Goal: Information Seeking & Learning: Check status

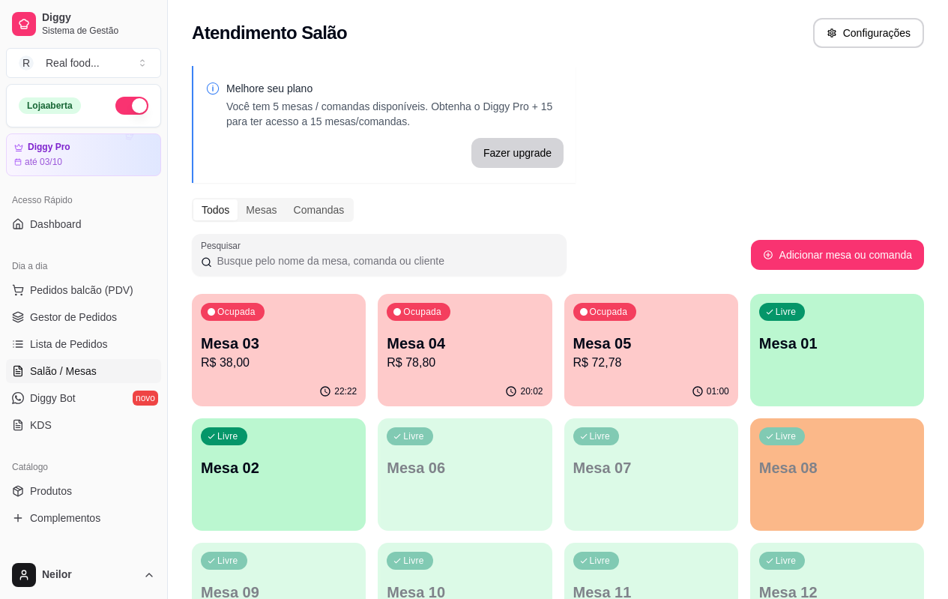
scroll to position [241, 0]
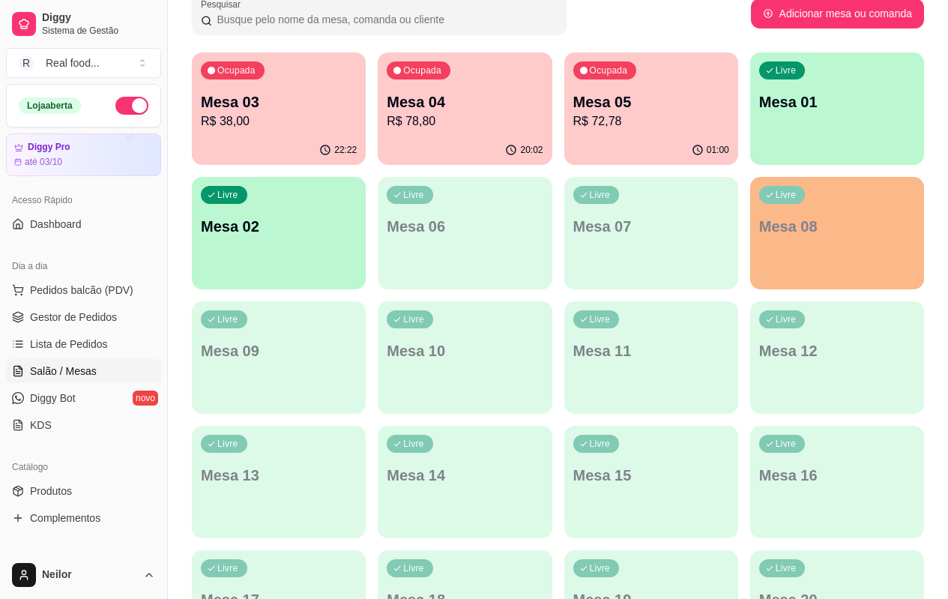
click at [759, 233] on p "Mesa 08" at bounding box center [837, 226] width 156 height 21
click at [363, 551] on div "Livre Mesa 17" at bounding box center [278, 596] width 169 height 91
click at [366, 550] on div "Livre Mesa 17" at bounding box center [279, 597] width 174 height 94
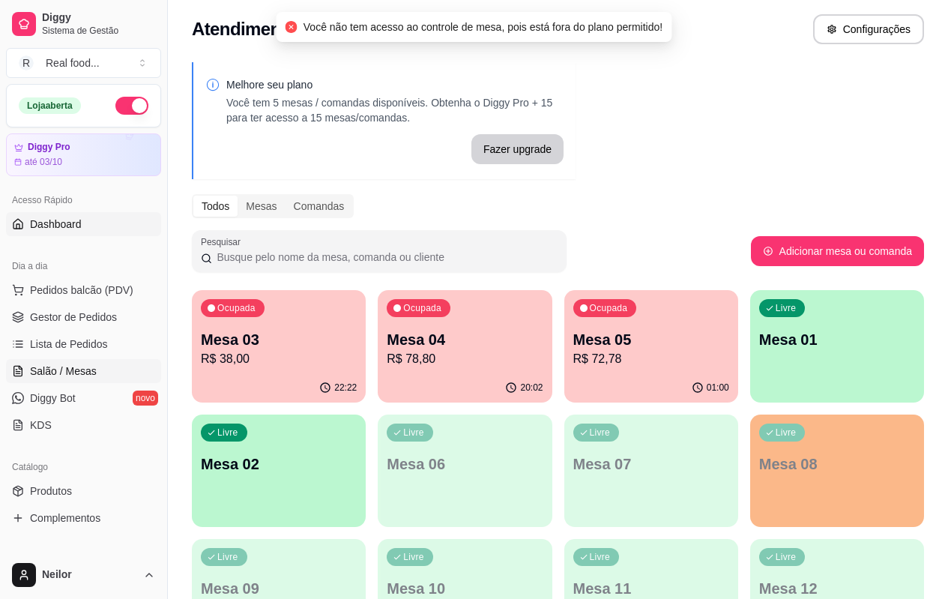
scroll to position [0, 0]
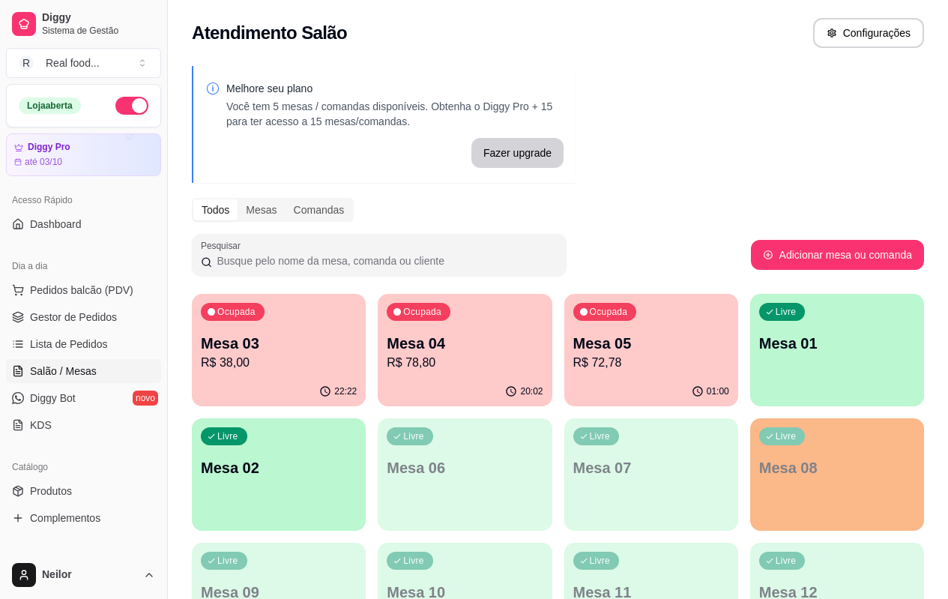
click at [366, 418] on div "Livre Mesa 02" at bounding box center [279, 465] width 174 height 94
click at [106, 57] on button "R Real food ..." at bounding box center [83, 63] width 155 height 30
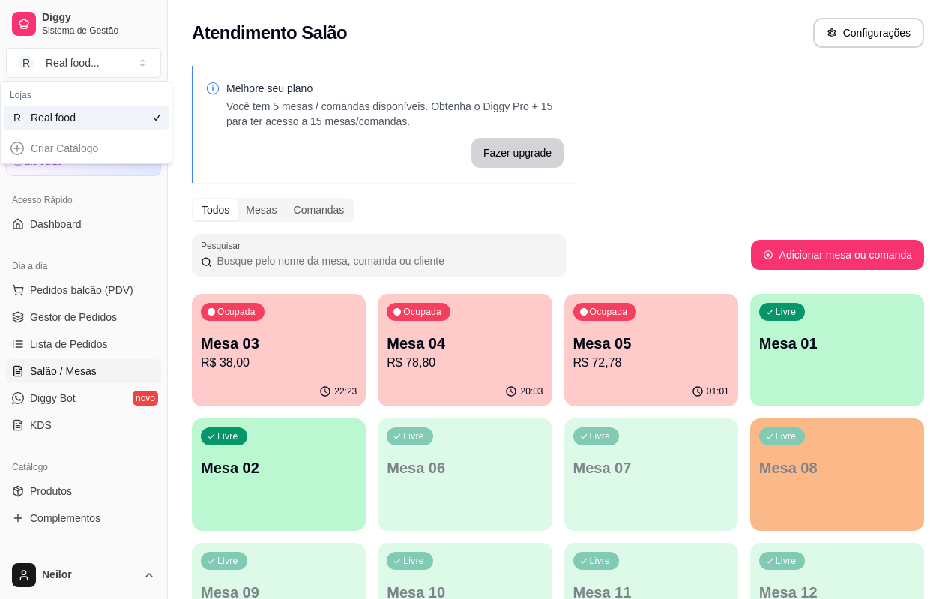
click at [282, 32] on h2 "Atendimento Salão" at bounding box center [269, 33] width 155 height 24
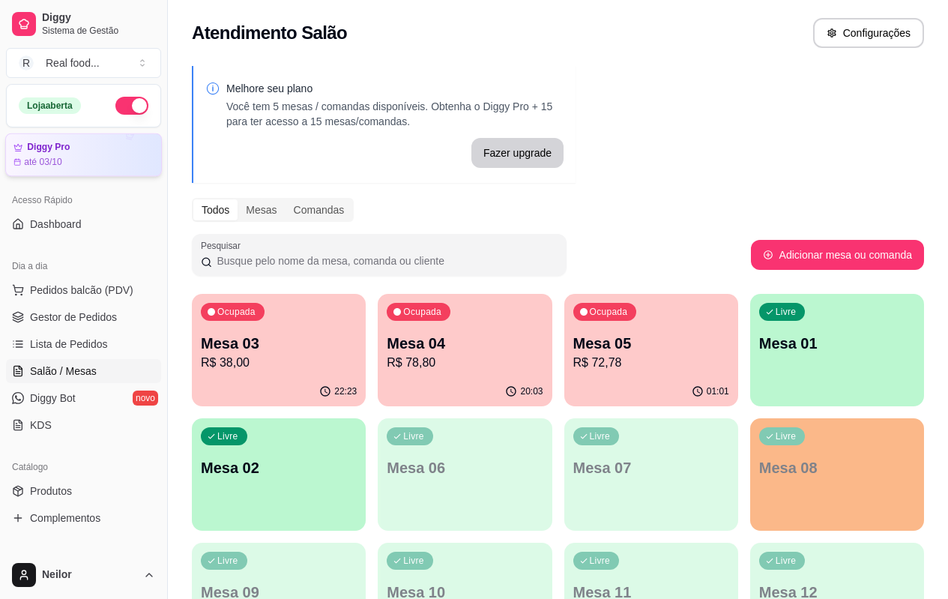
click at [54, 160] on article "até 03/10" at bounding box center [43, 162] width 38 height 12
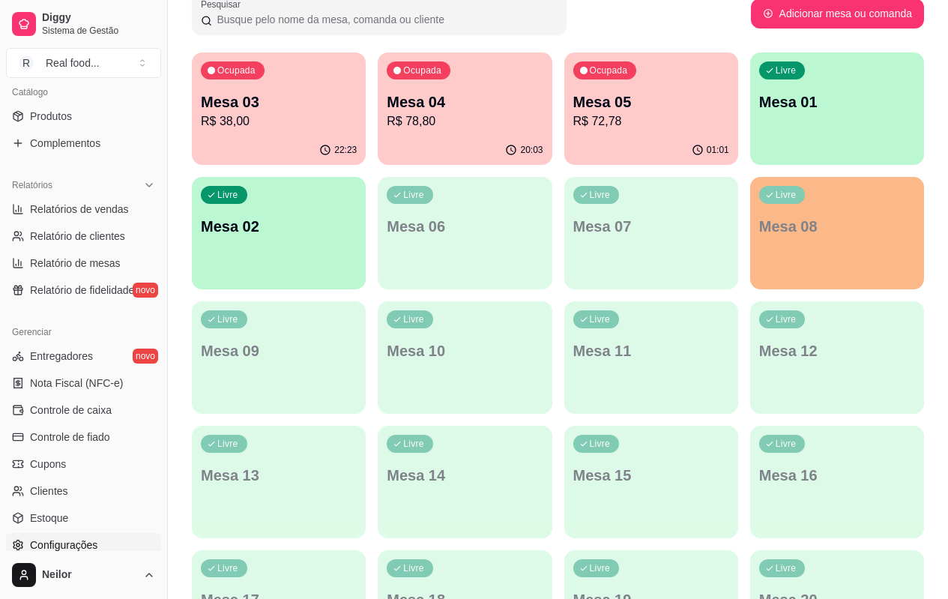
scroll to position [479, 0]
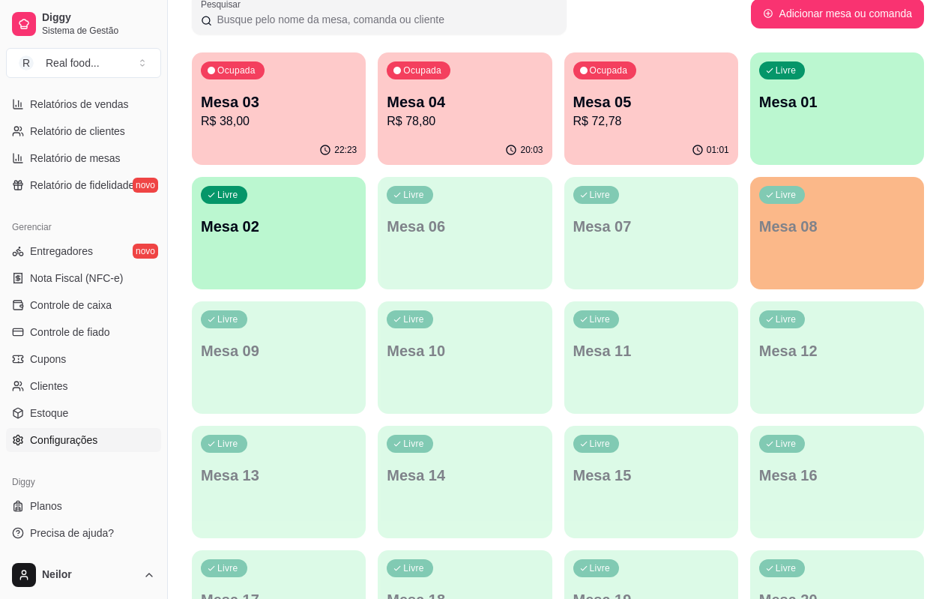
click at [68, 436] on span "Configurações" at bounding box center [63, 439] width 67 height 15
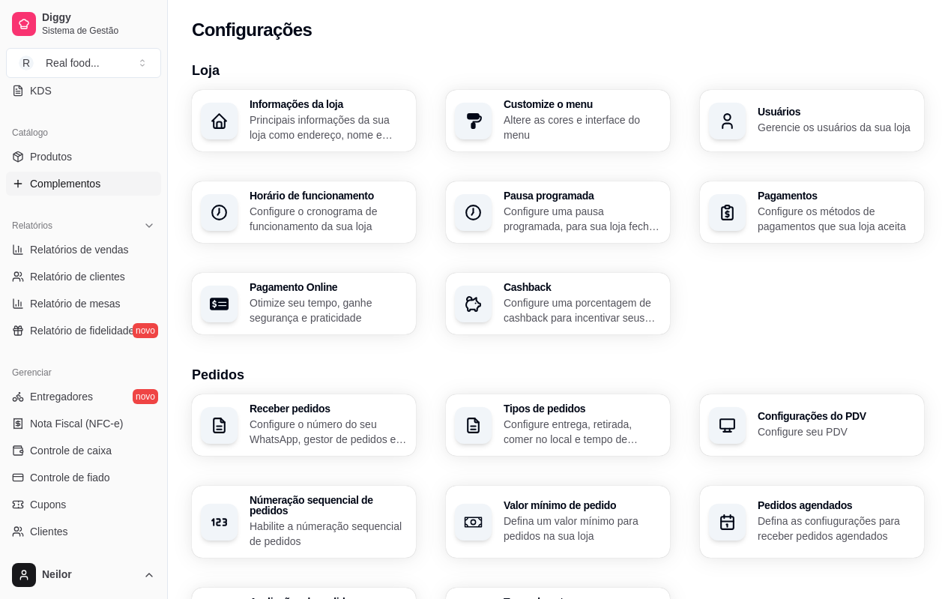
scroll to position [330, 0]
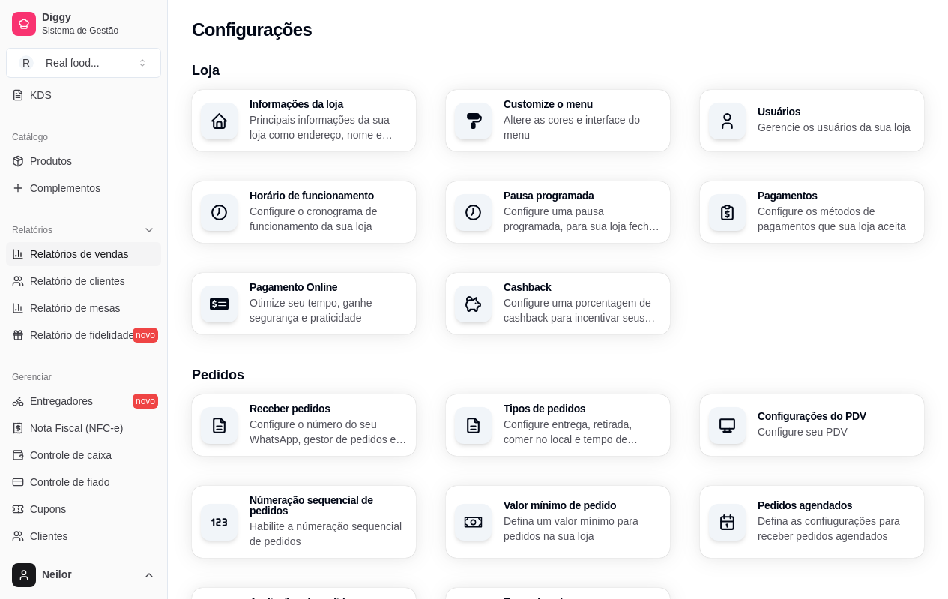
click at [76, 249] on span "Relatórios de vendas" at bounding box center [79, 253] width 99 height 15
select select "ALL"
select select "0"
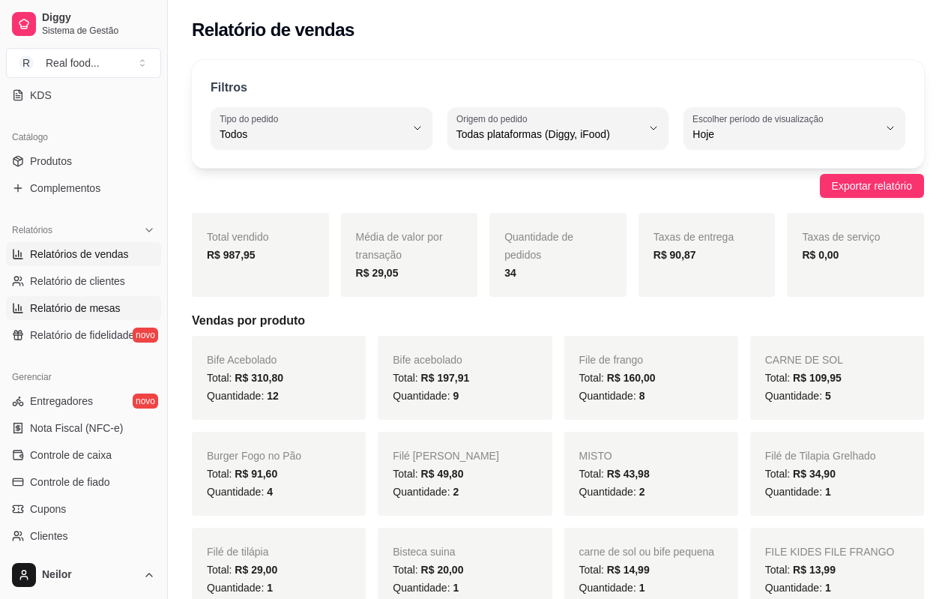
click at [60, 309] on span "Relatório de mesas" at bounding box center [75, 307] width 91 height 15
select select "TOTAL_OF_ORDERS"
select select "7"
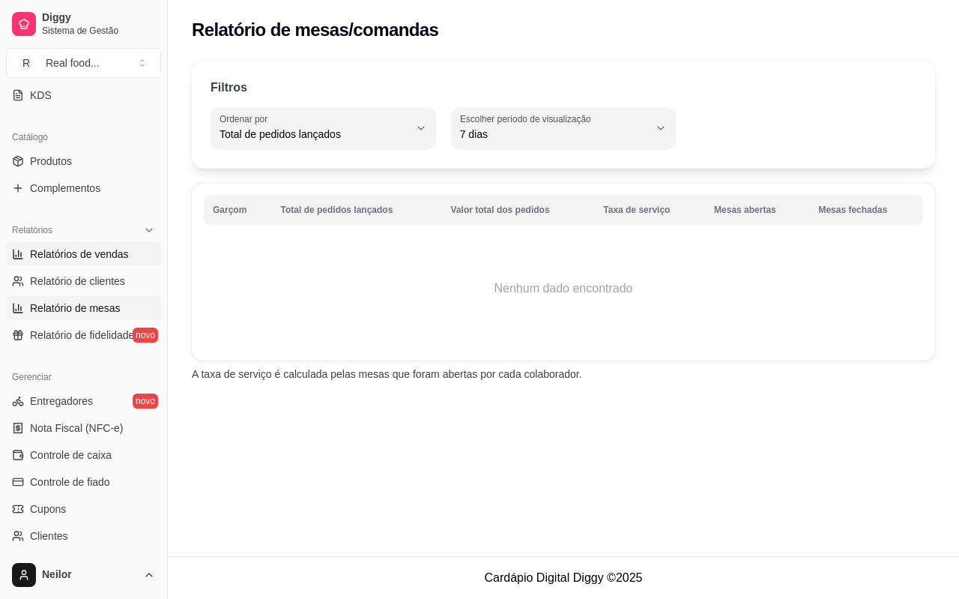
click at [98, 259] on span "Relatórios de vendas" at bounding box center [79, 253] width 99 height 15
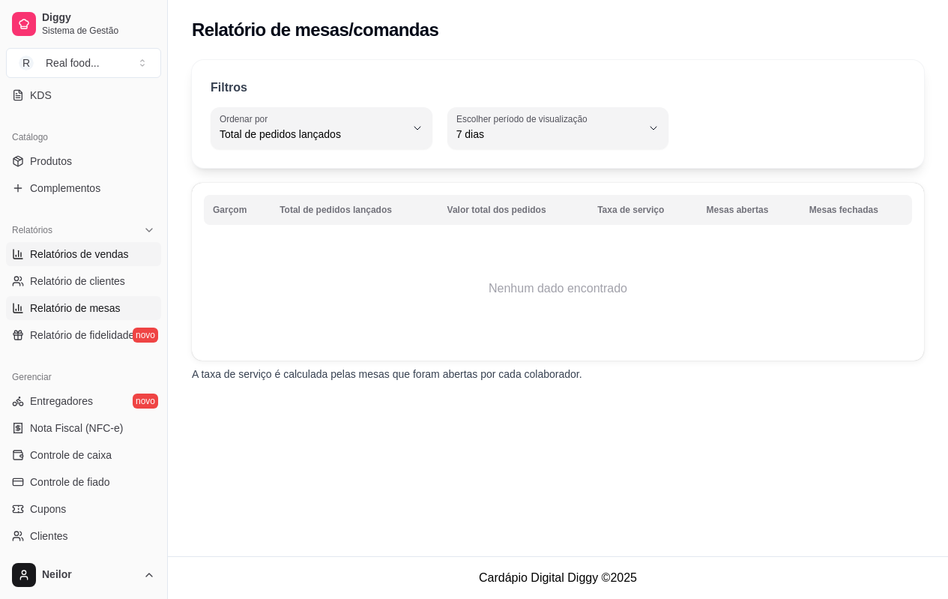
select select "ALL"
select select "0"
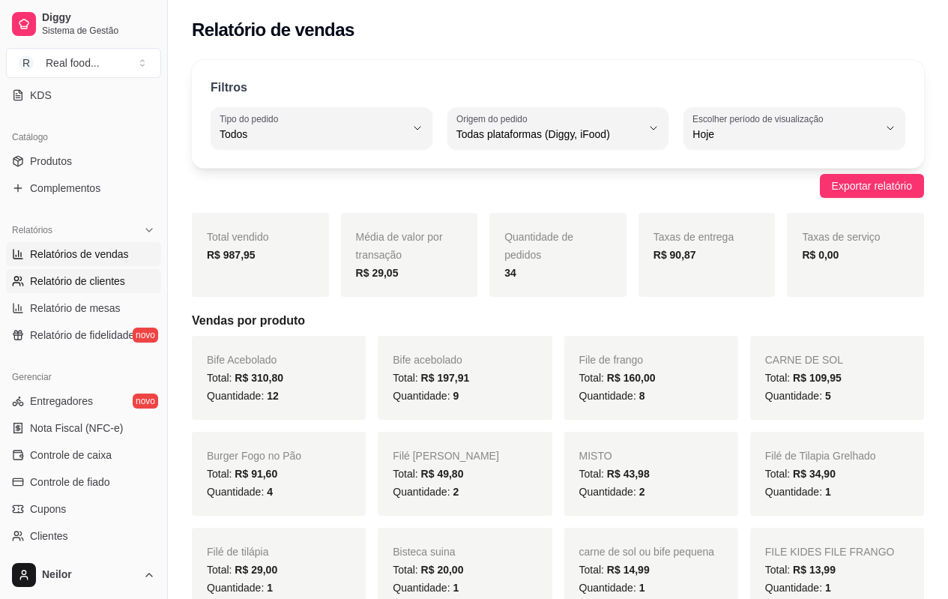
click at [89, 275] on span "Relatório de clientes" at bounding box center [77, 280] width 95 height 15
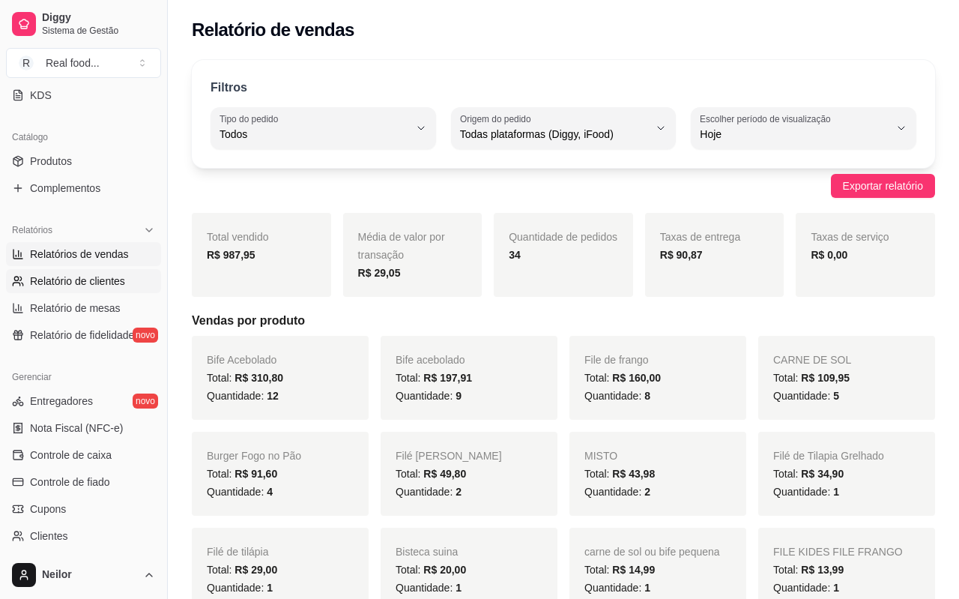
select select "30"
select select "HIGHEST_TOTAL_SPENT_WITH_ORDERS"
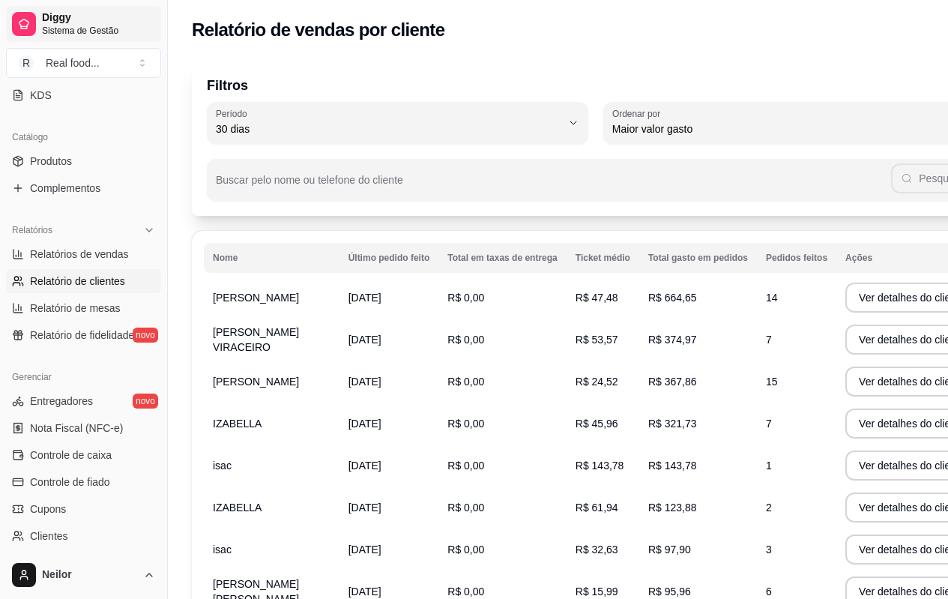
click at [72, 30] on span "Sistema de Gestão" at bounding box center [98, 31] width 113 height 12
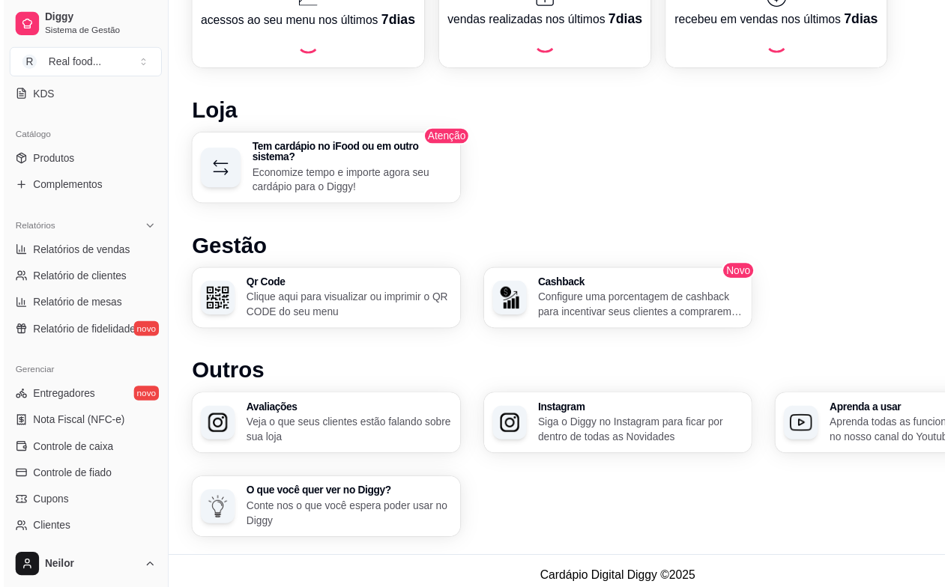
scroll to position [480, 0]
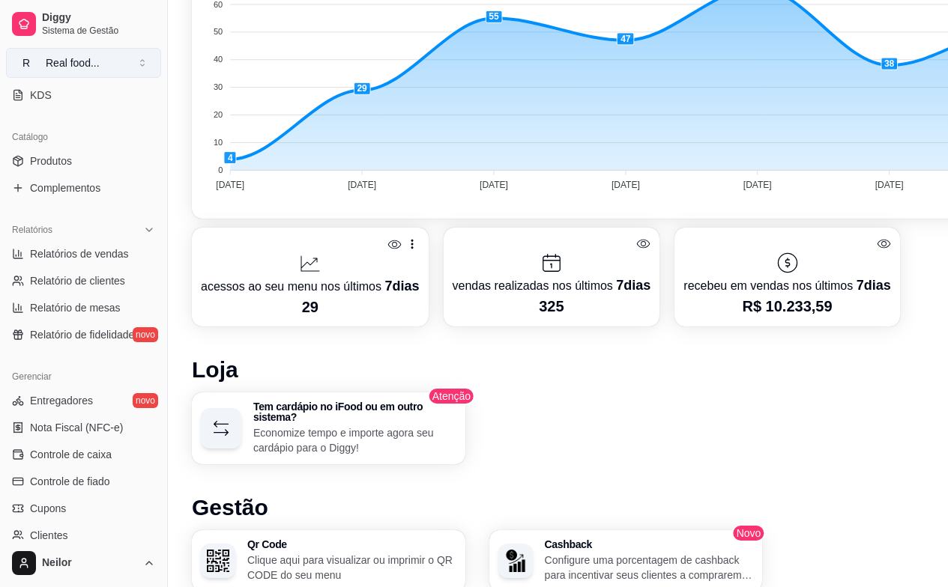
click at [108, 69] on button "R Real food ..." at bounding box center [83, 63] width 155 height 30
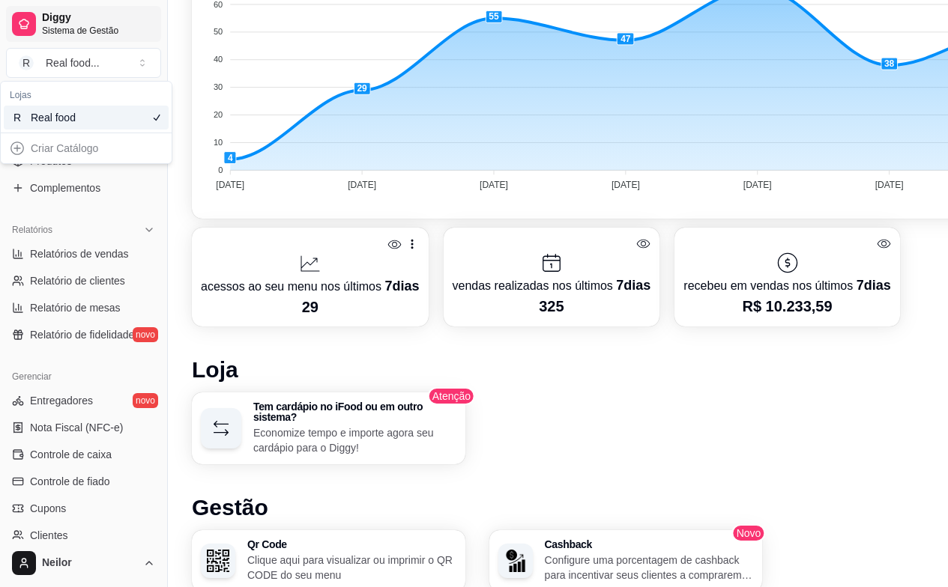
click at [121, 25] on span "Sistema de Gestão" at bounding box center [98, 31] width 113 height 12
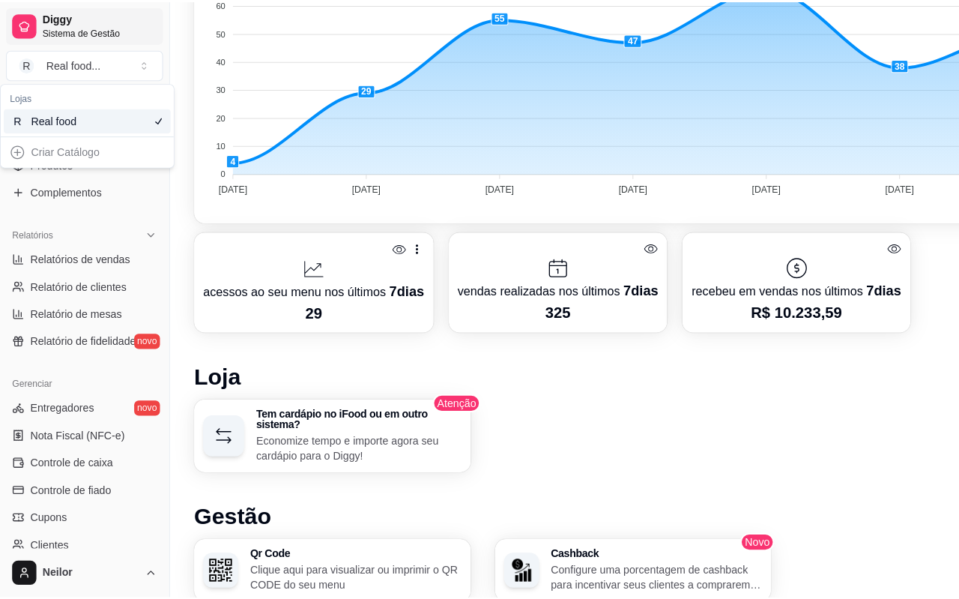
scroll to position [0, 0]
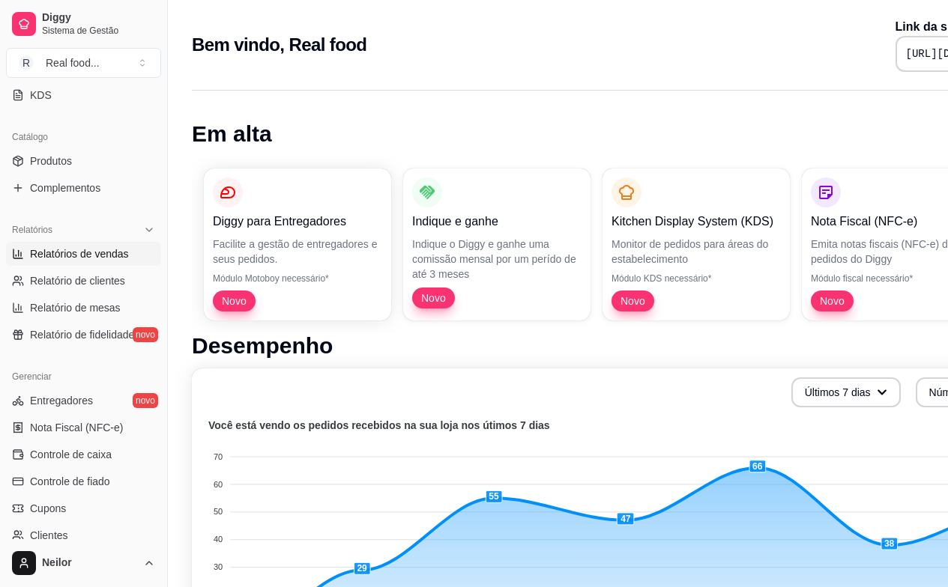
click at [72, 253] on span "Relatórios de vendas" at bounding box center [79, 253] width 99 height 15
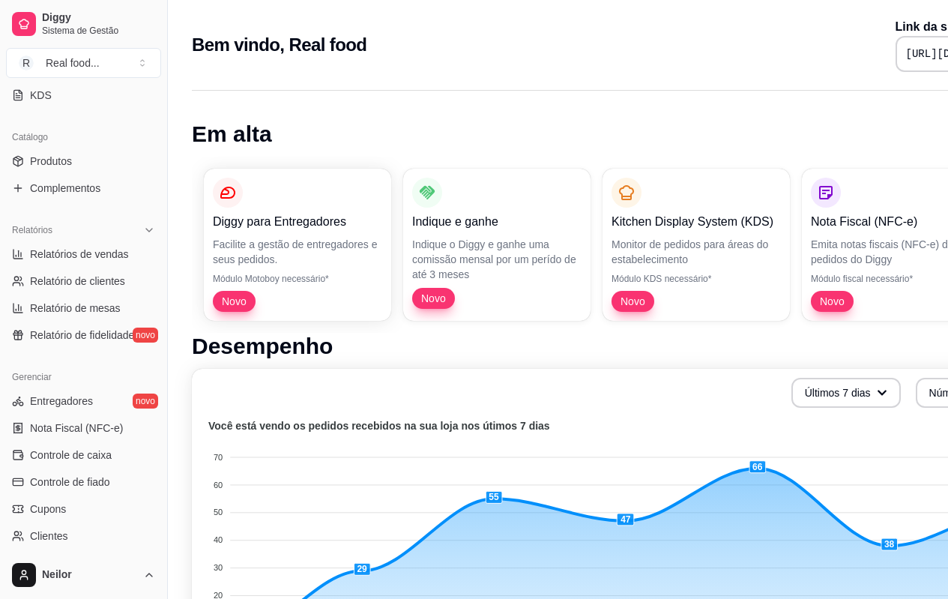
select select "ALL"
select select "0"
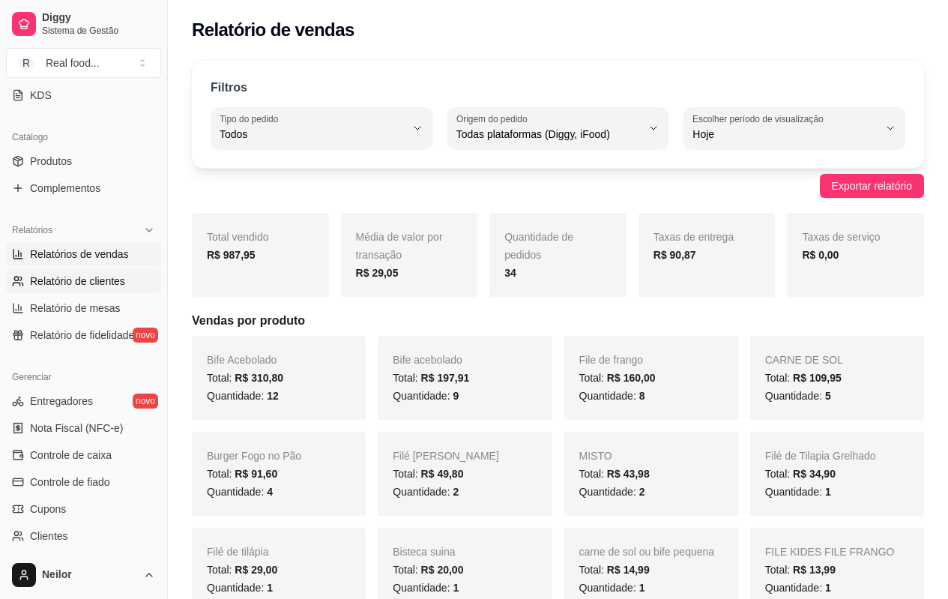
click at [85, 278] on span "Relatório de clientes" at bounding box center [77, 280] width 95 height 15
select select "30"
select select "HIGHEST_TOTAL_SPENT_WITH_ORDERS"
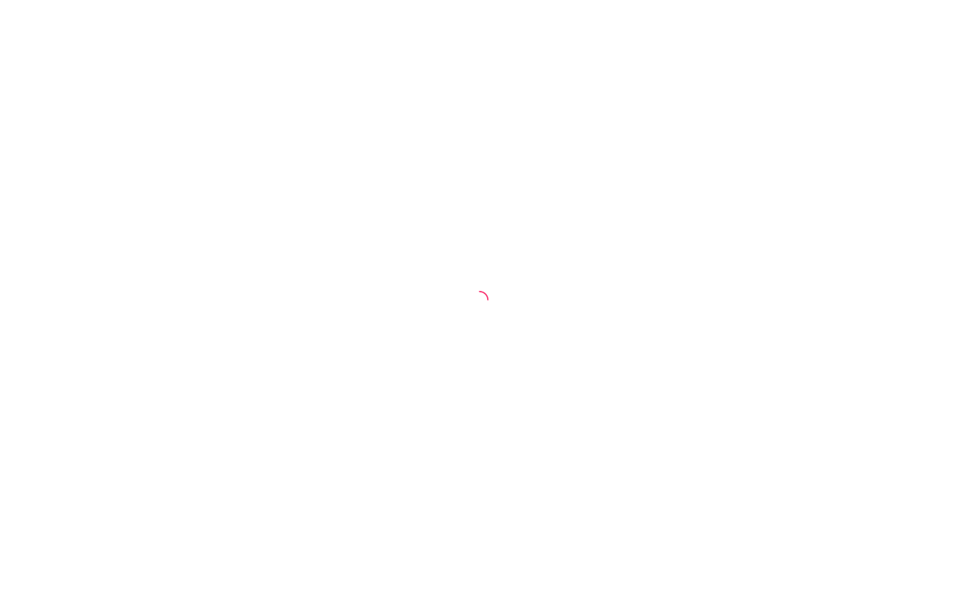
select select "30"
select select "HIGHEST_TOTAL_SPENT_WITH_ORDERS"
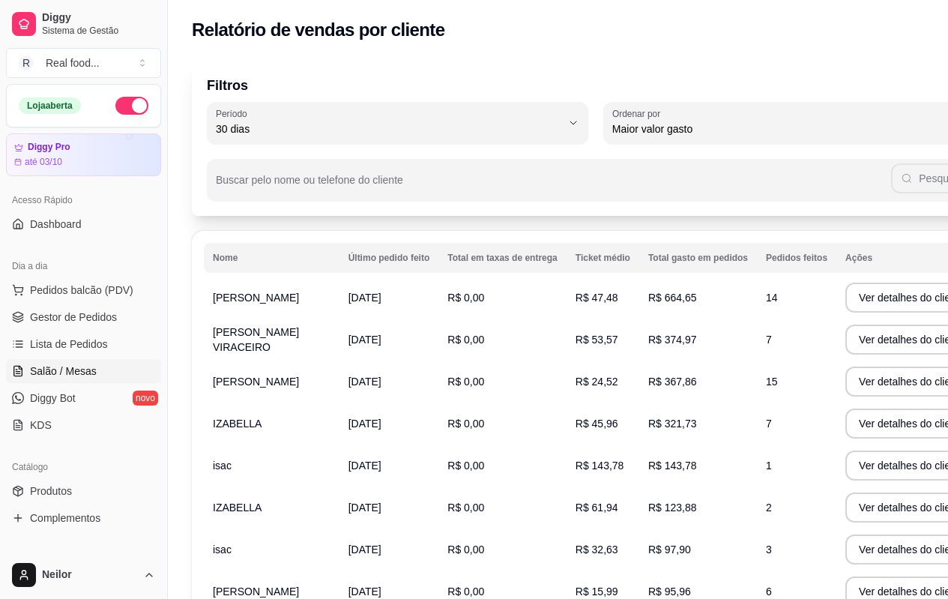
click at [67, 364] on span "Salão / Mesas" at bounding box center [63, 370] width 67 height 15
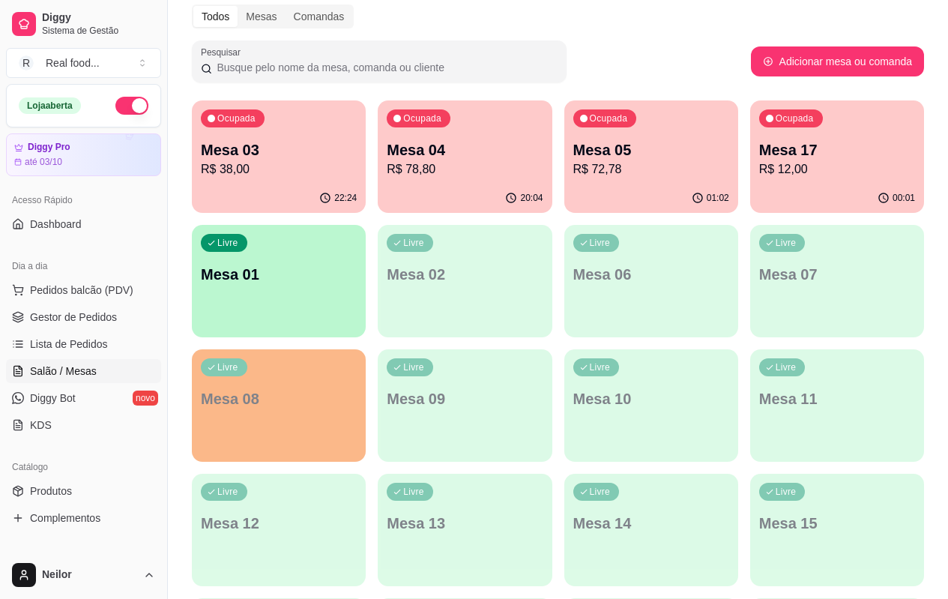
scroll to position [241, 0]
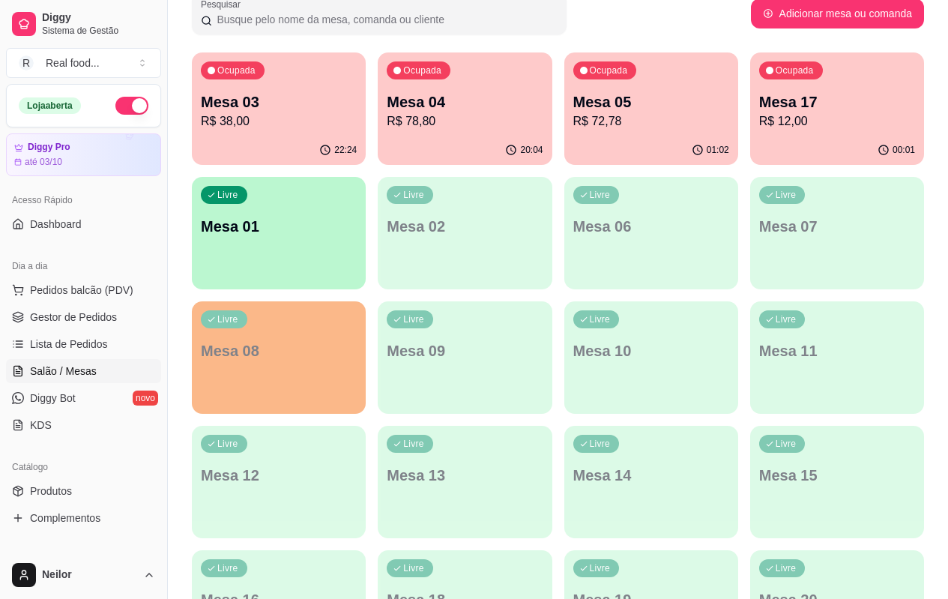
click at [759, 124] on p "R$ 12,00" at bounding box center [837, 121] width 156 height 18
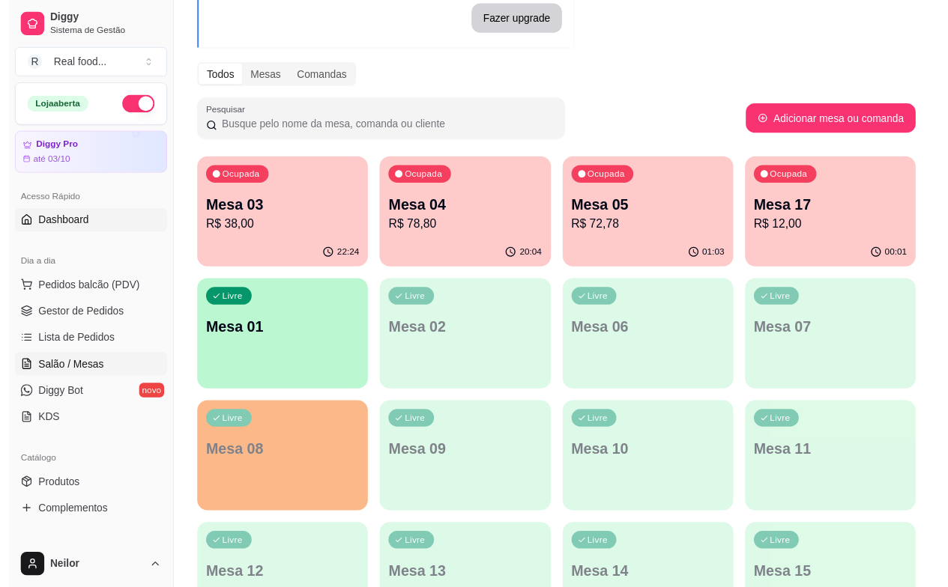
scroll to position [0, 0]
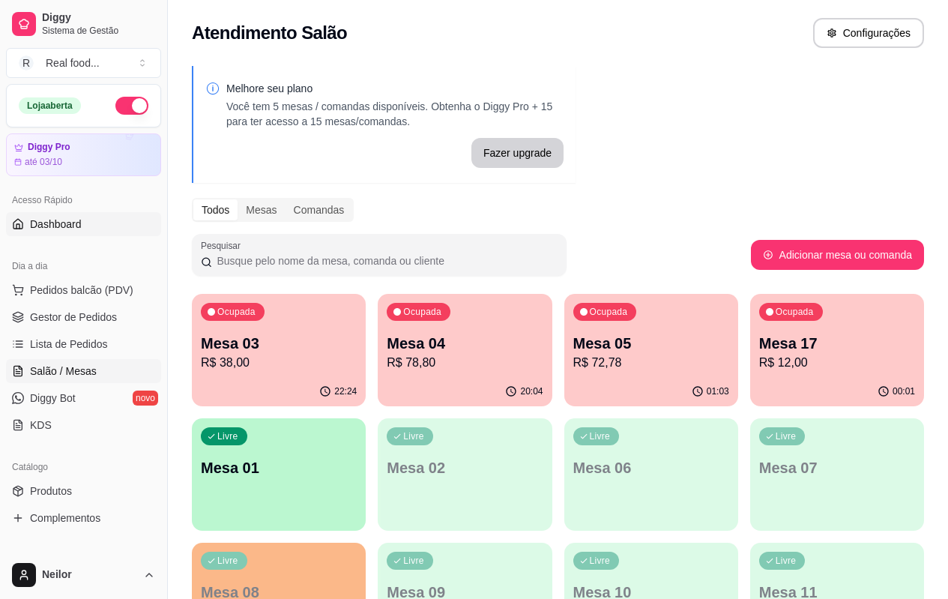
click at [61, 221] on span "Dashboard" at bounding box center [56, 224] width 52 height 15
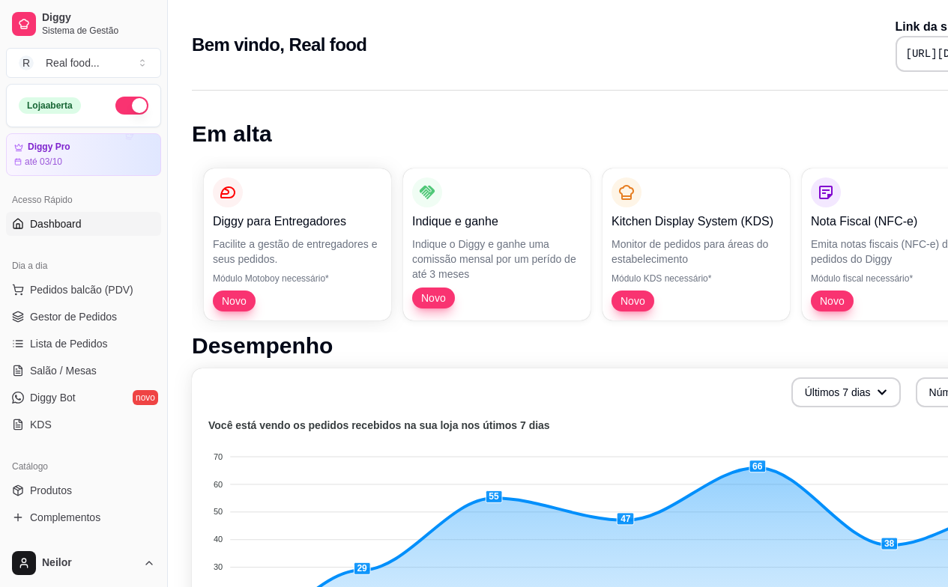
click at [906, 52] on pre "[URL][DOMAIN_NAME]" at bounding box center [962, 53] width 113 height 15
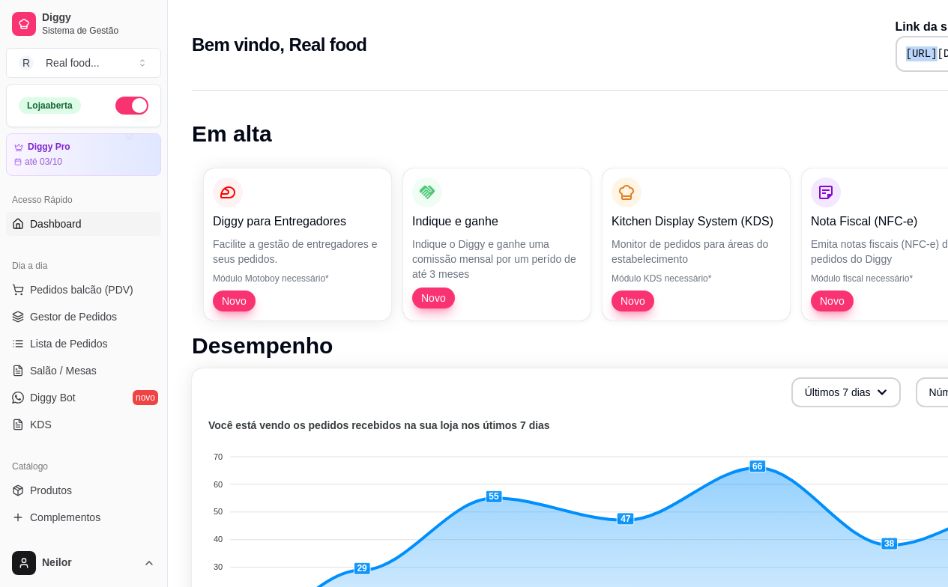
click at [906, 53] on pre "[URL][DOMAIN_NAME]" at bounding box center [962, 53] width 113 height 15
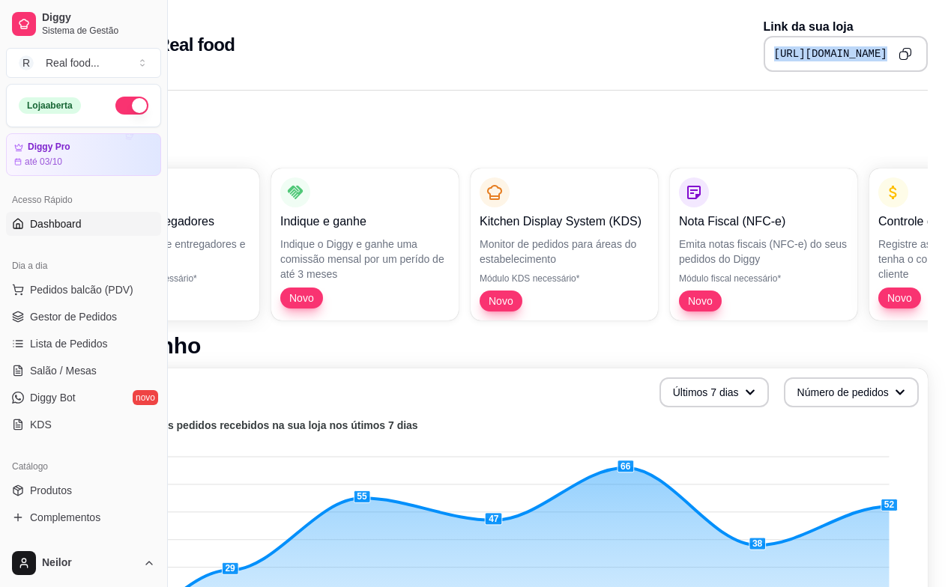
drag, startPoint x: 859, startPoint y: 53, endPoint x: 895, endPoint y: 57, distance: 36.2
click at [816, 61] on html "Diggy Sistema de Gestão R Real food ... Loja aberta Diggy Pro até 03/10 Acesso …" at bounding box center [342, 293] width 948 height 587
click at [900, 50] on icon "Copy to clipboard" at bounding box center [904, 53] width 13 height 13
